Goal: Information Seeking & Learning: Learn about a topic

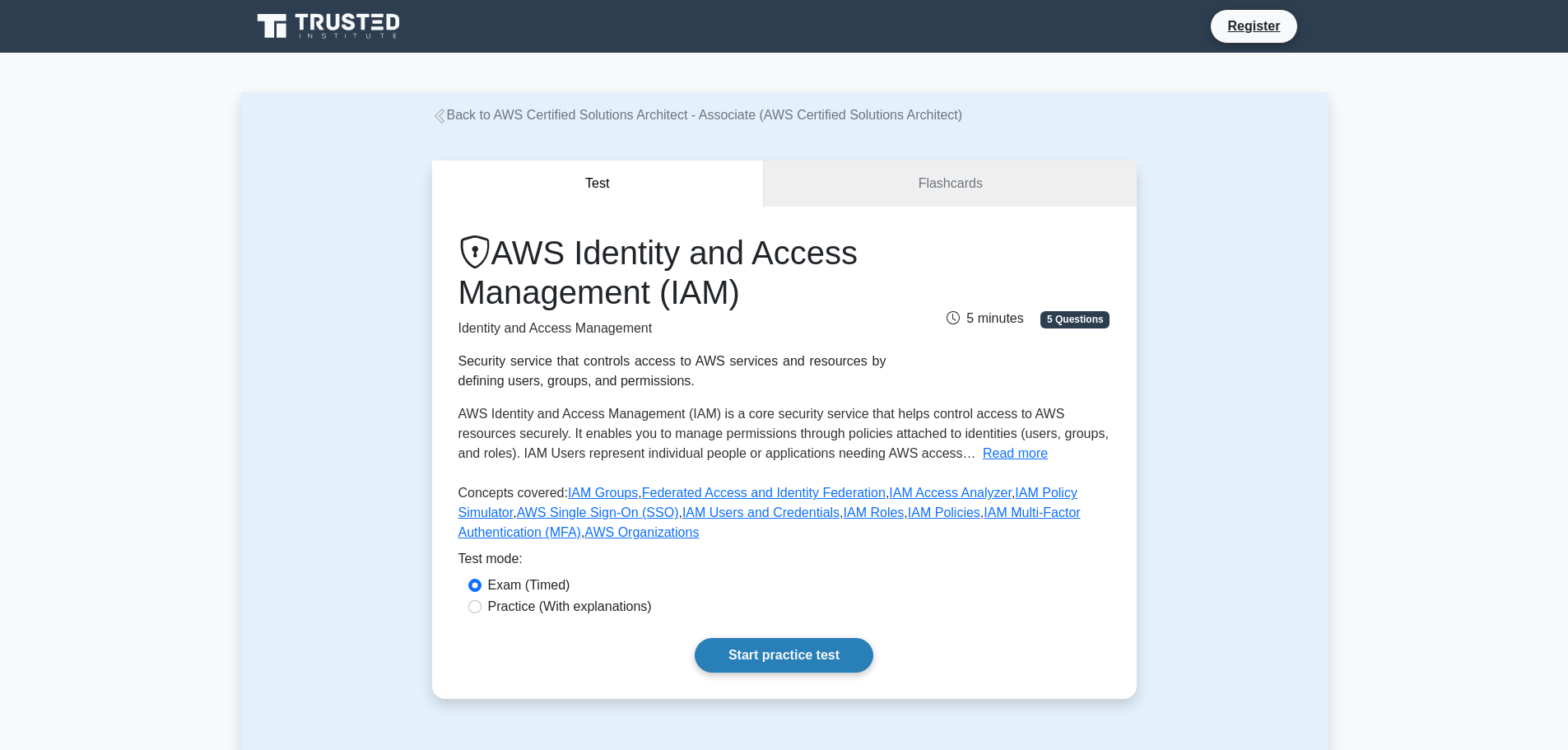
click at [747, 646] on link "Start practice test" at bounding box center [784, 655] width 179 height 35
click at [809, 648] on link "Start practice test" at bounding box center [784, 655] width 179 height 35
click at [789, 655] on link "Start practice test" at bounding box center [784, 655] width 179 height 35
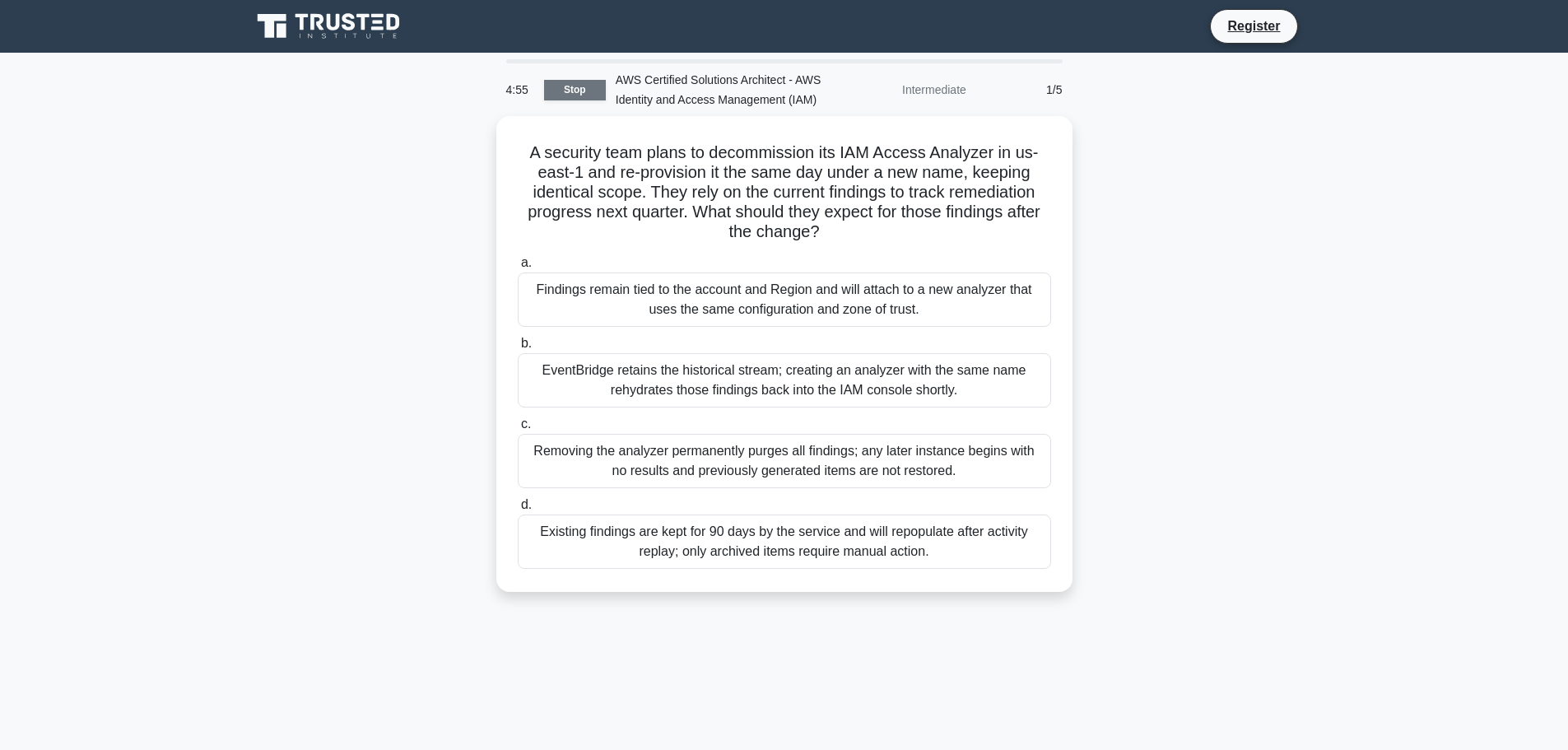
click at [561, 82] on link "Stop" at bounding box center [575, 90] width 62 height 21
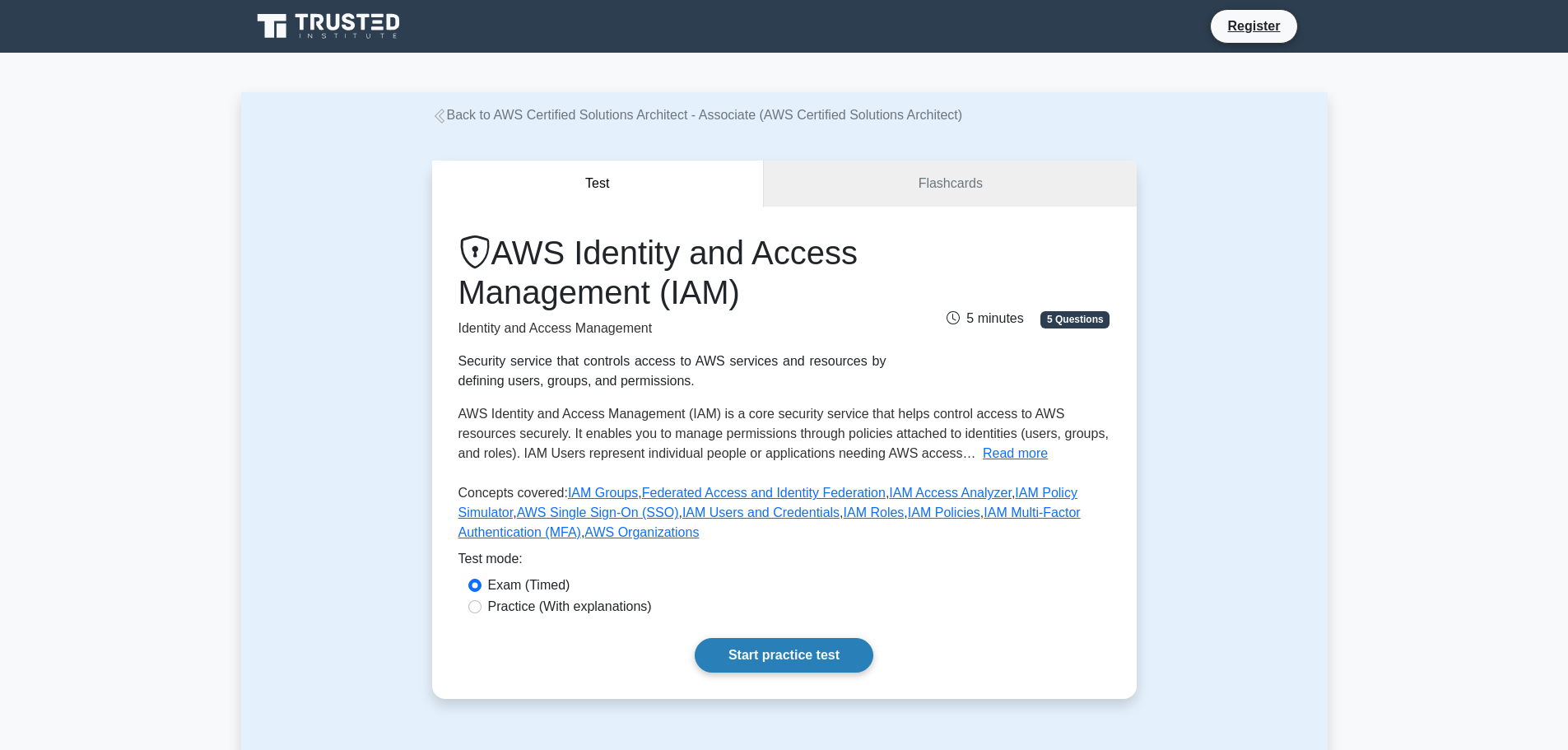
click at [726, 646] on link "Start practice test" at bounding box center [784, 655] width 179 height 35
